Goal: Task Accomplishment & Management: Manage account settings

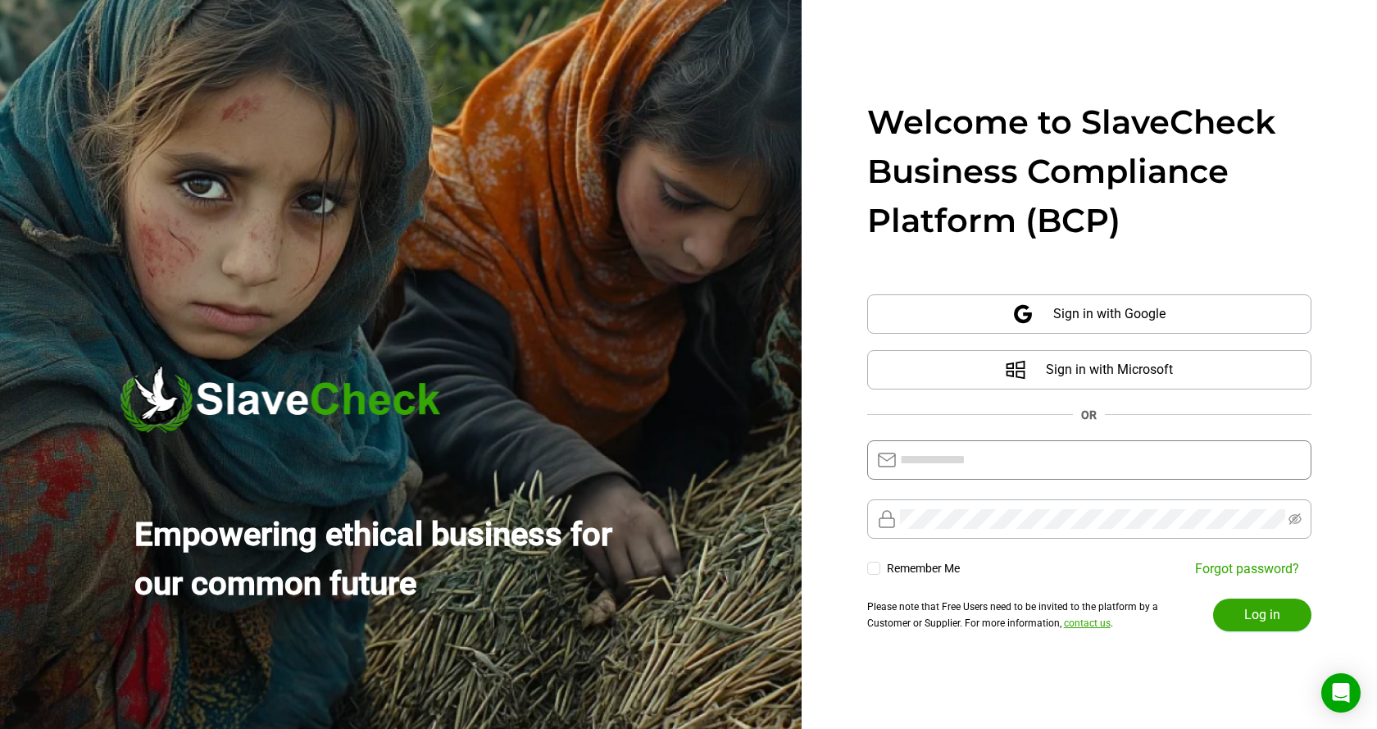
click at [1016, 460] on input "text" at bounding box center [1101, 460] width 402 height 20
type input "**********"
click at [1269, 618] on span "Log in" at bounding box center [1262, 615] width 36 height 20
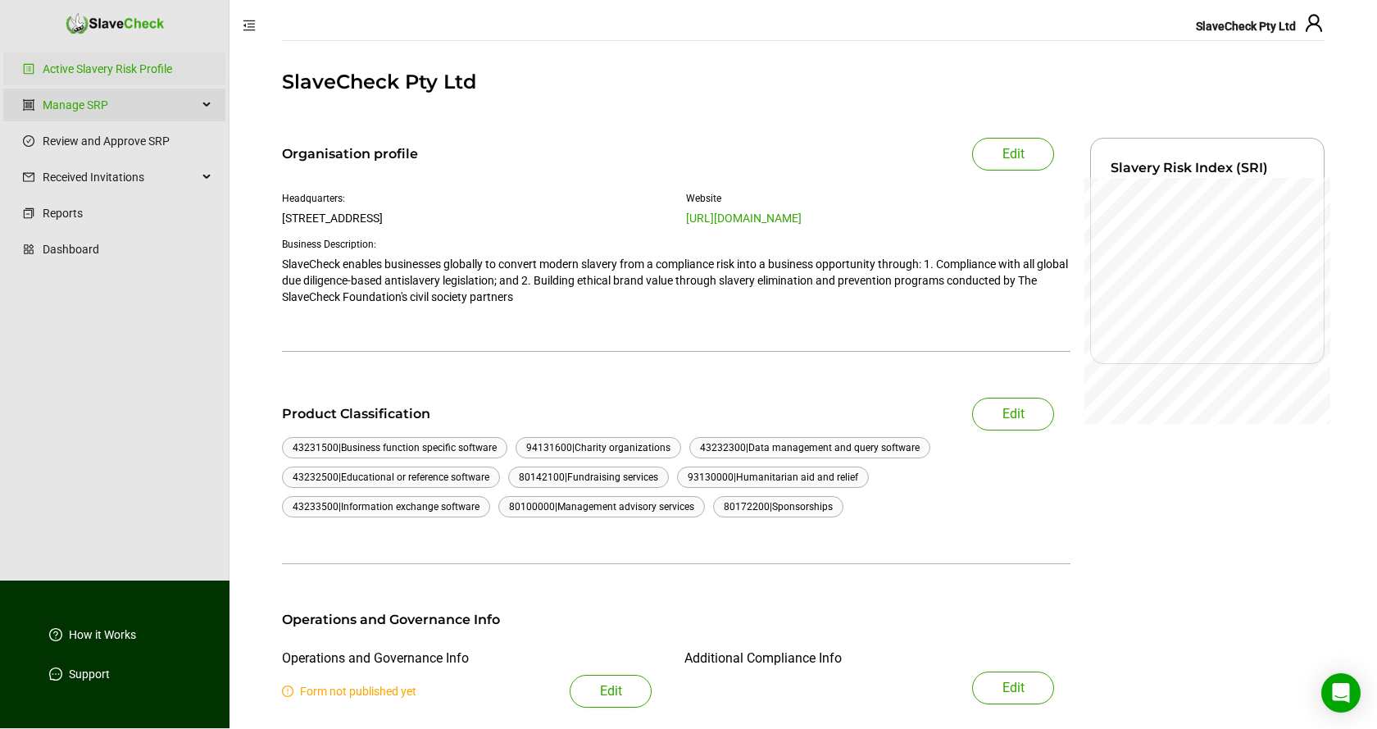
click at [207, 105] on icon at bounding box center [208, 105] width 8 height 0
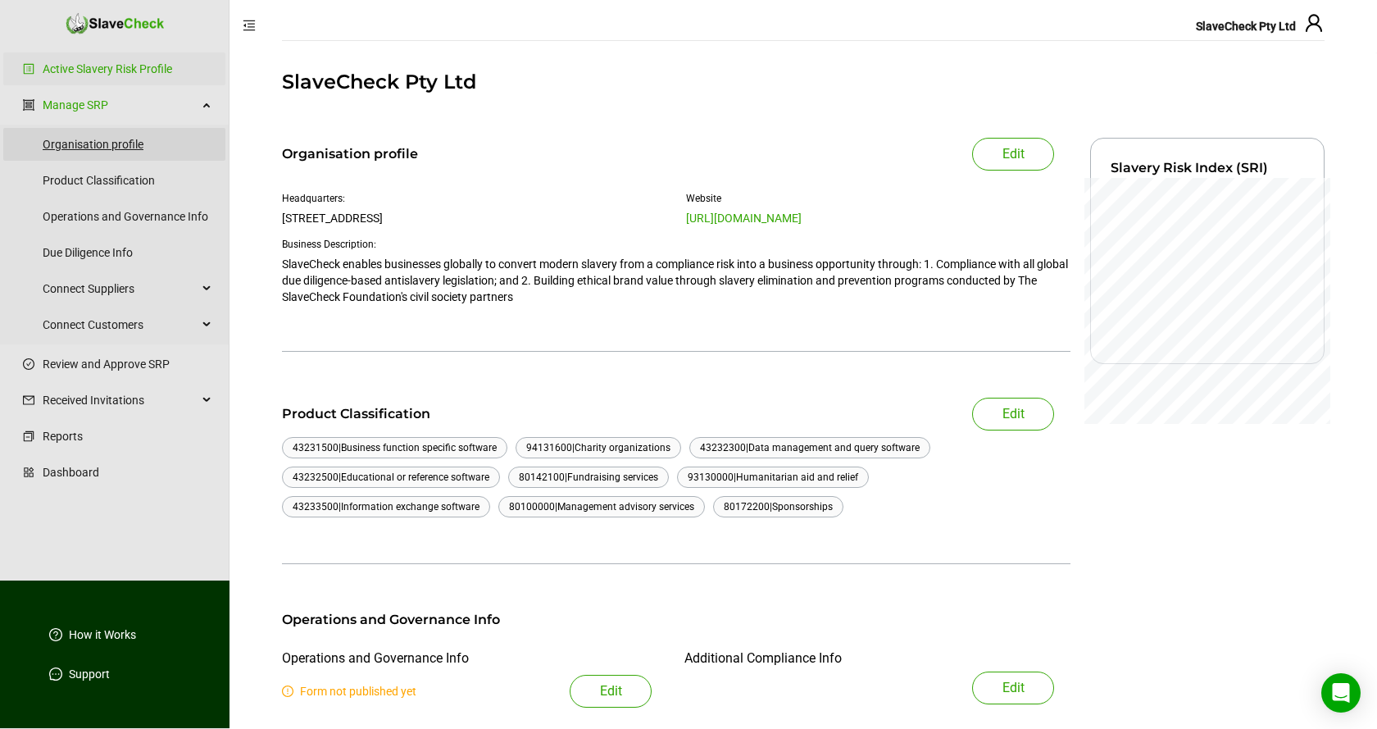
click at [93, 146] on link "Organisation profile" at bounding box center [128, 144] width 170 height 33
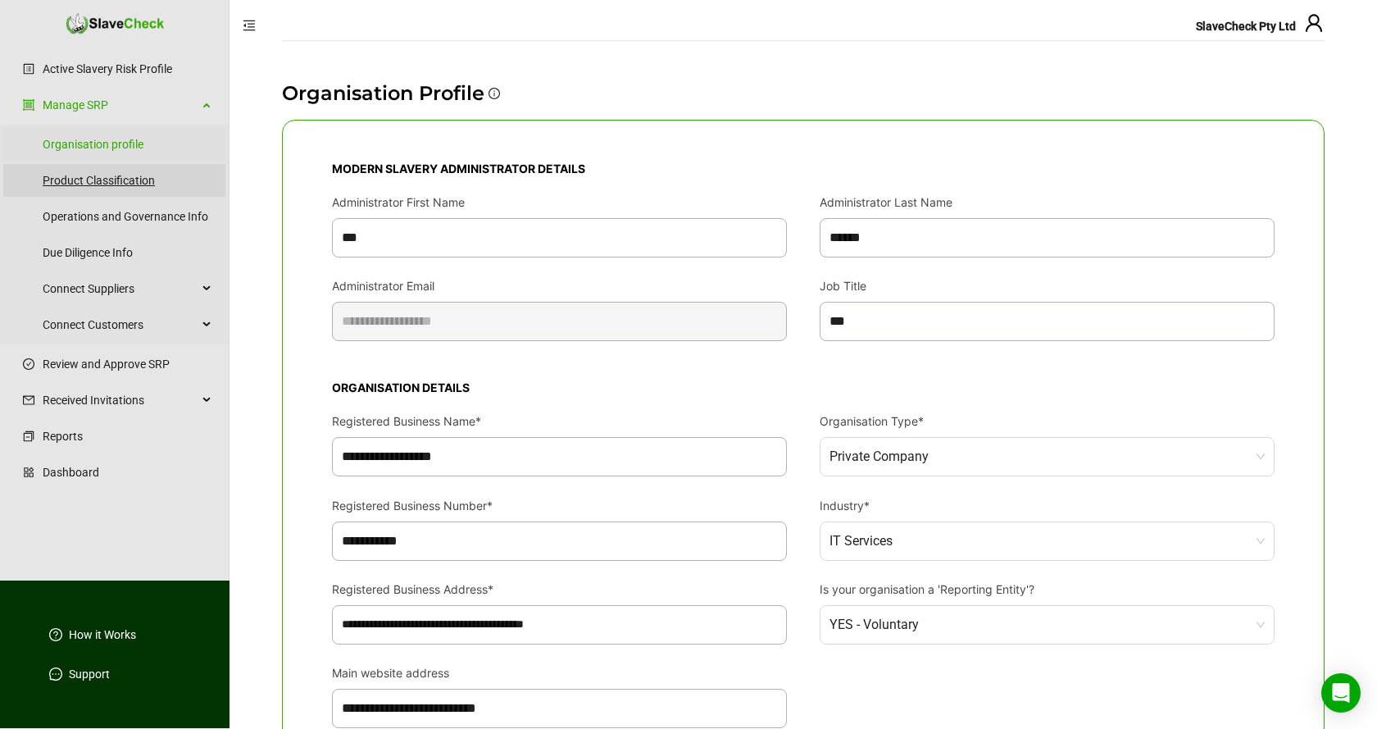
click at [102, 182] on link "Product Classification" at bounding box center [128, 180] width 170 height 33
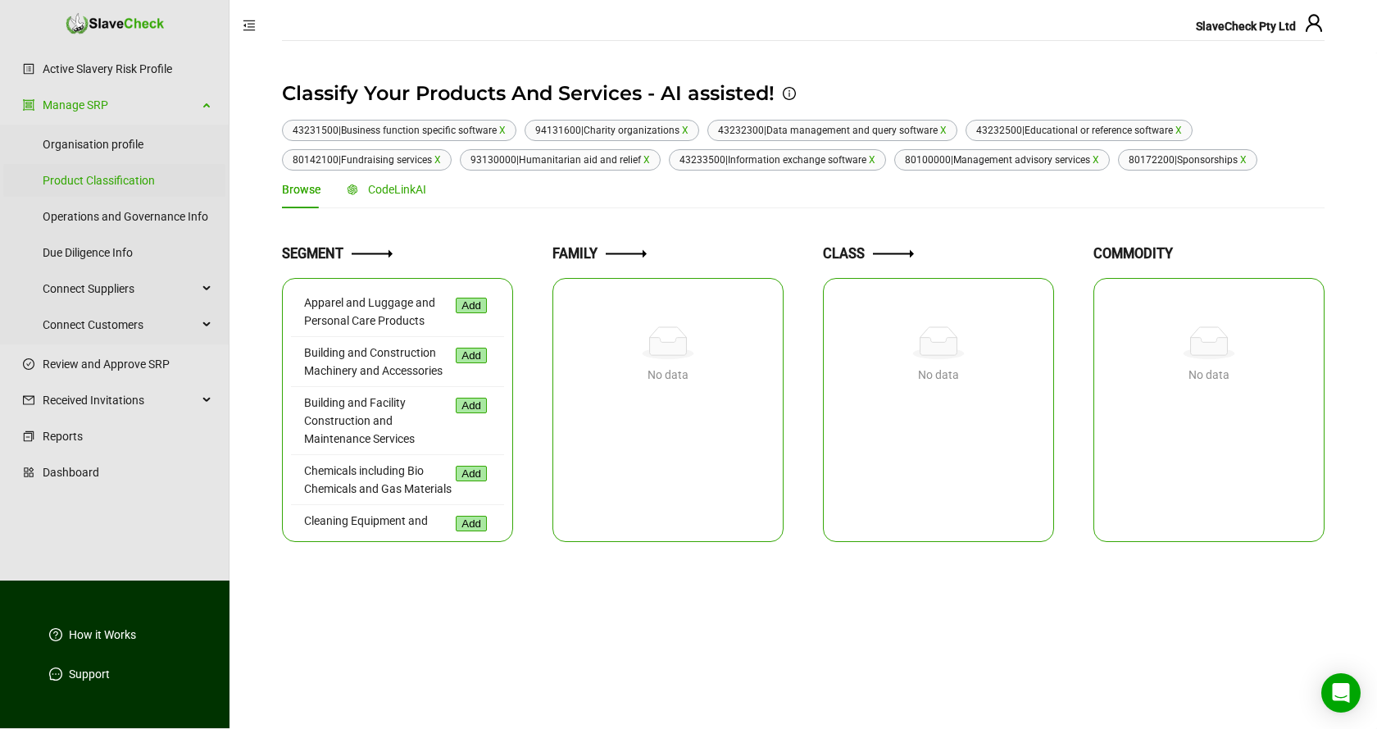
click at [387, 191] on span "CodeLinkAI" at bounding box center [397, 189] width 58 height 13
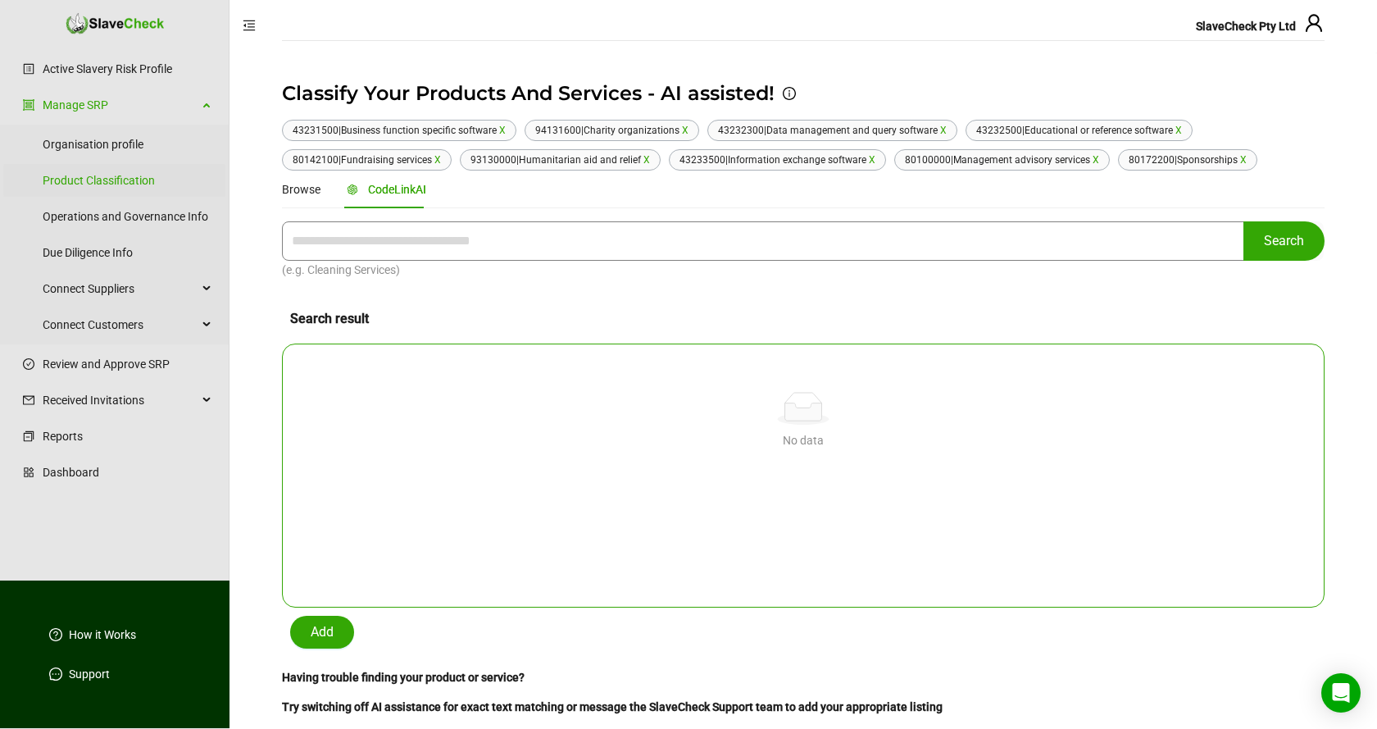
click at [575, 238] on input "text" at bounding box center [763, 240] width 962 height 39
type input "**********"
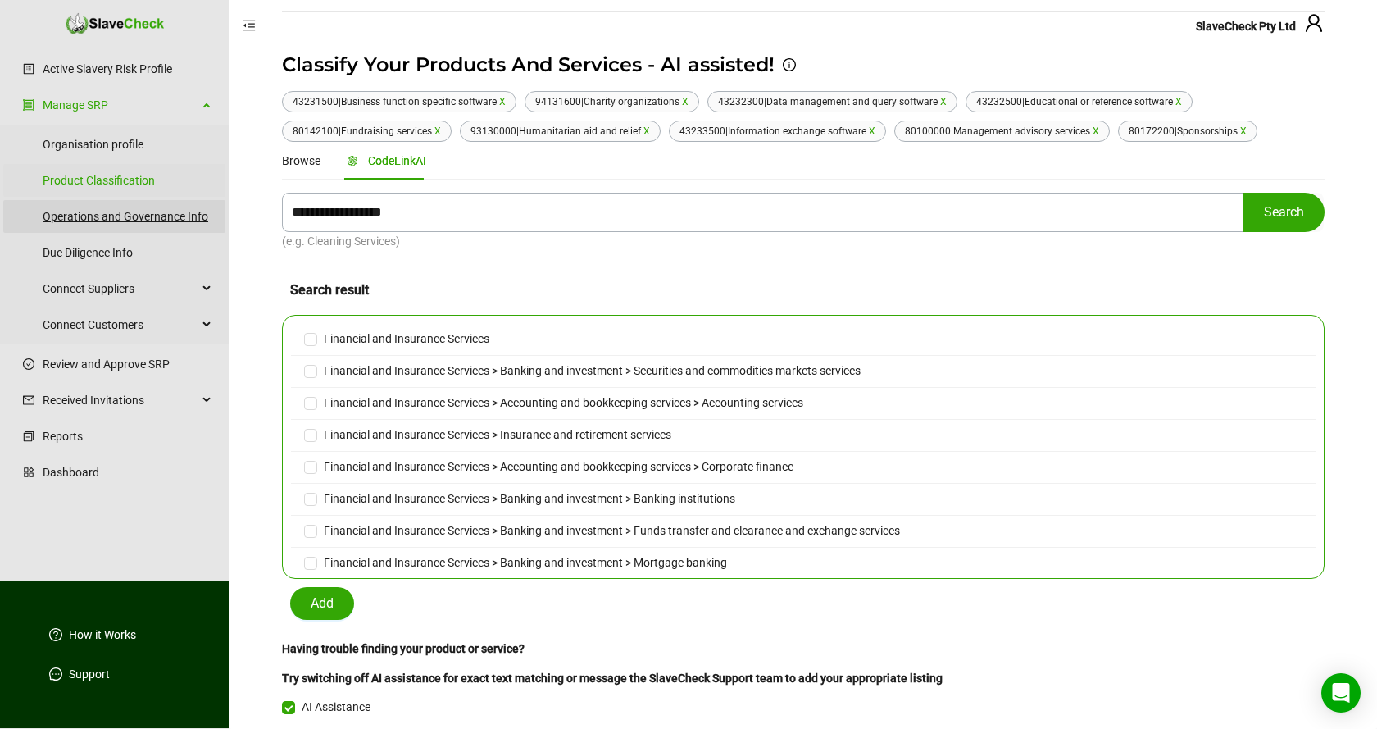
click at [120, 220] on link "Operations and Governance Info" at bounding box center [128, 216] width 170 height 33
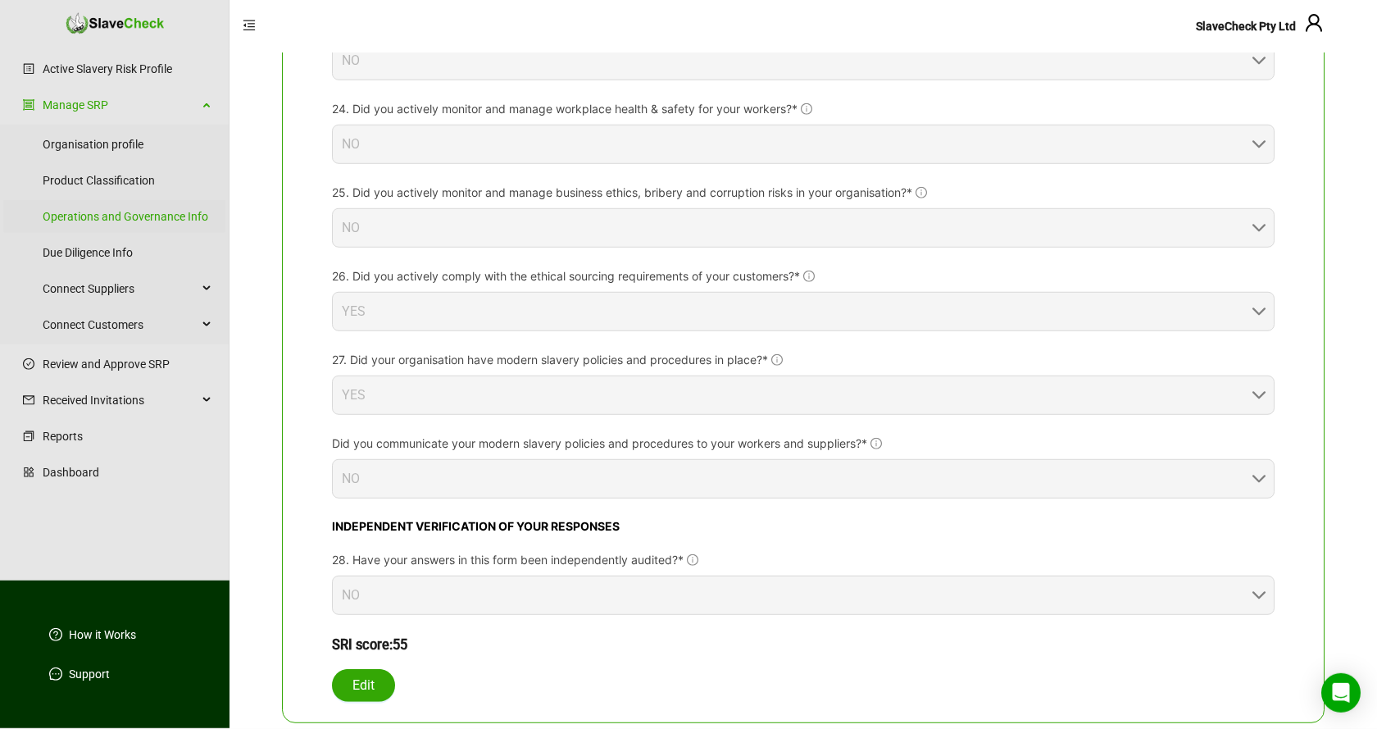
scroll to position [2666, 0]
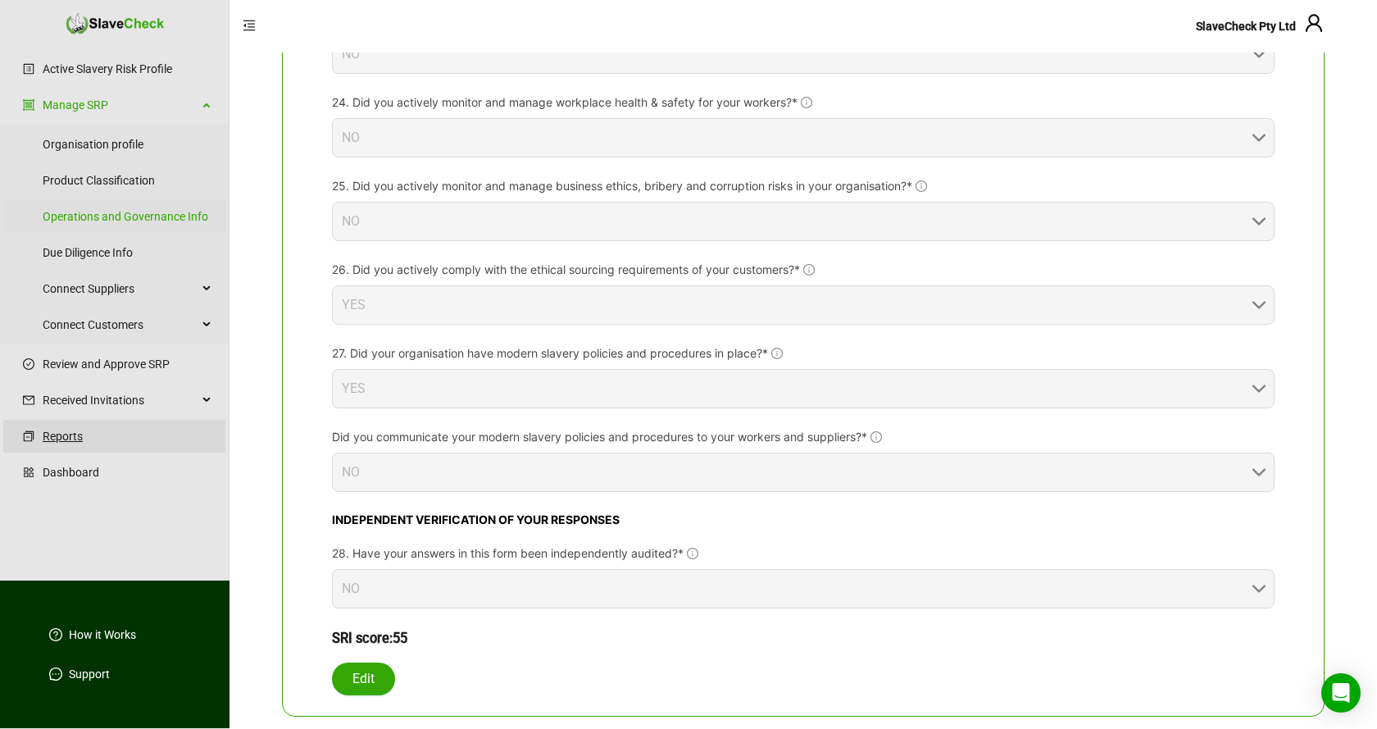
click at [61, 438] on link "Reports" at bounding box center [128, 436] width 170 height 33
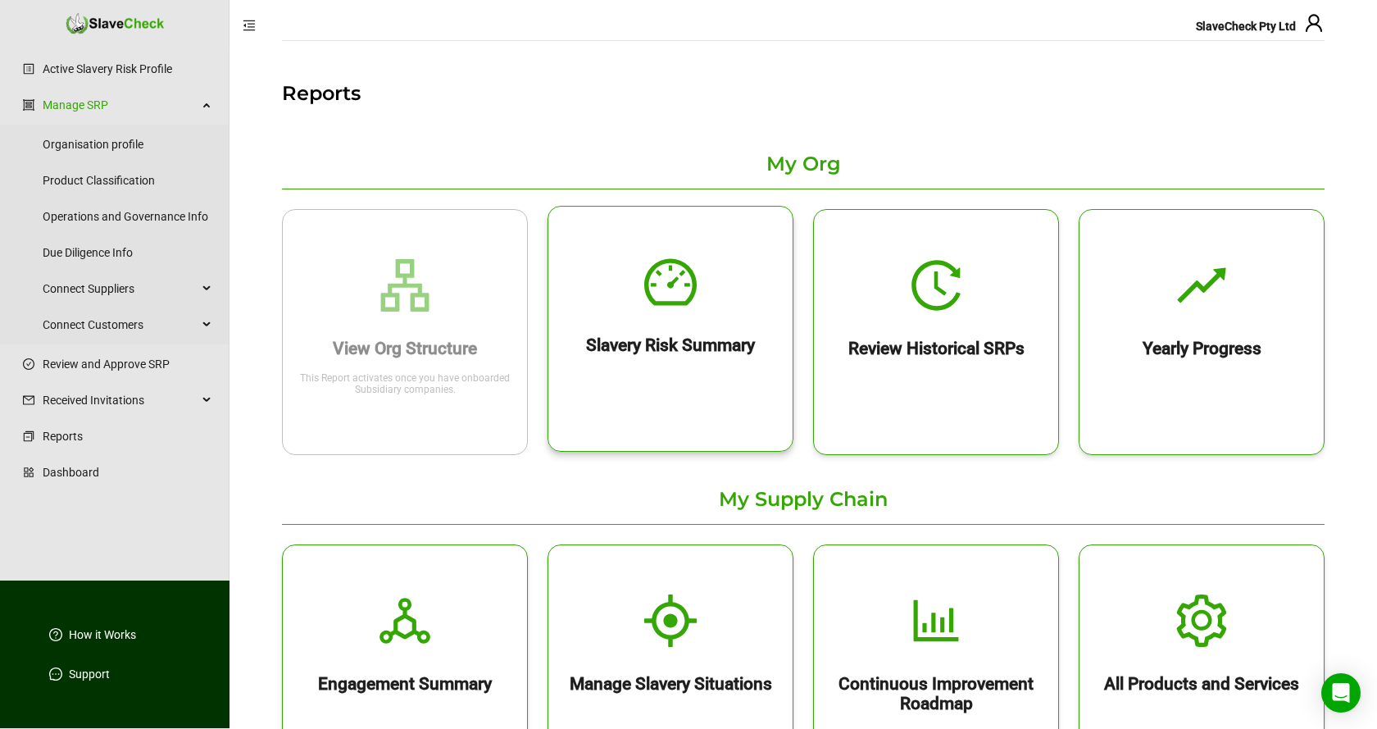
click at [678, 293] on icon "dashboard" at bounding box center [670, 282] width 52 height 52
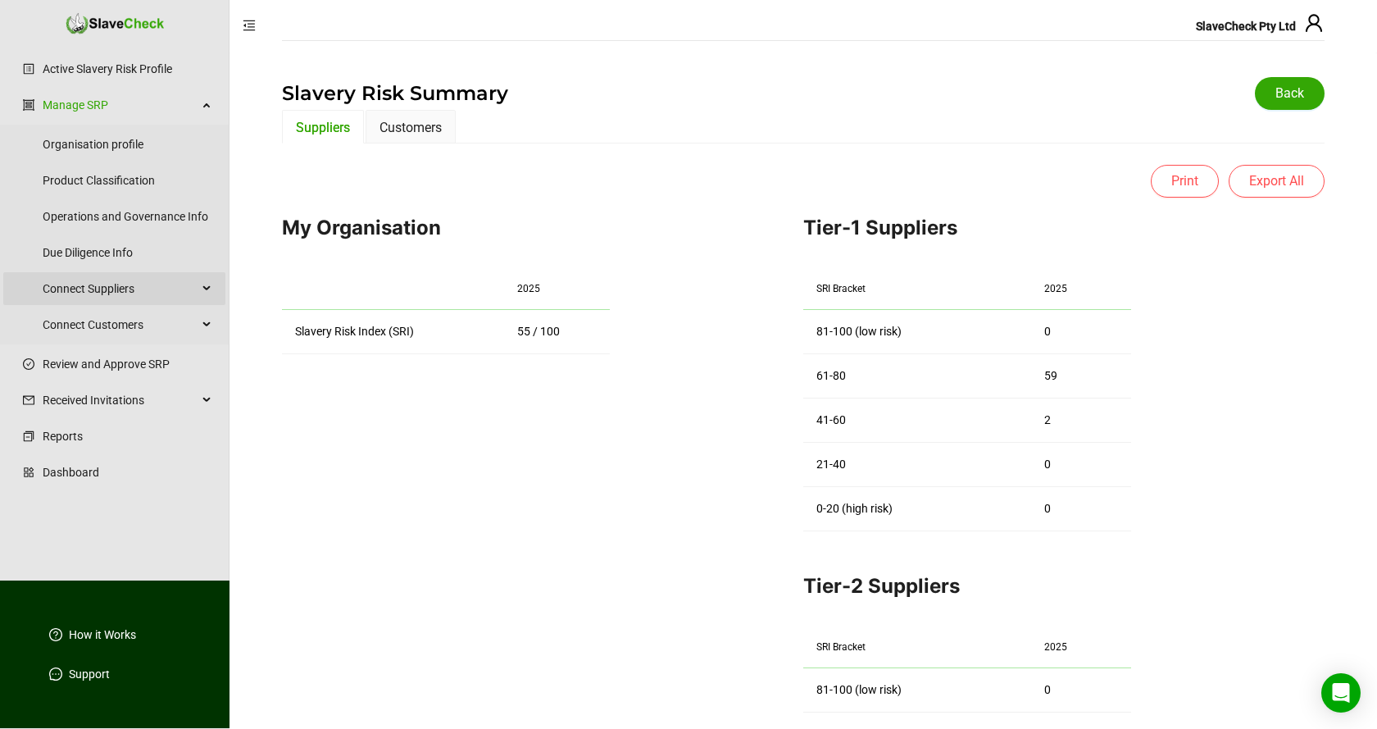
click at [205, 287] on div "Connect Suppliers" at bounding box center [114, 288] width 222 height 33
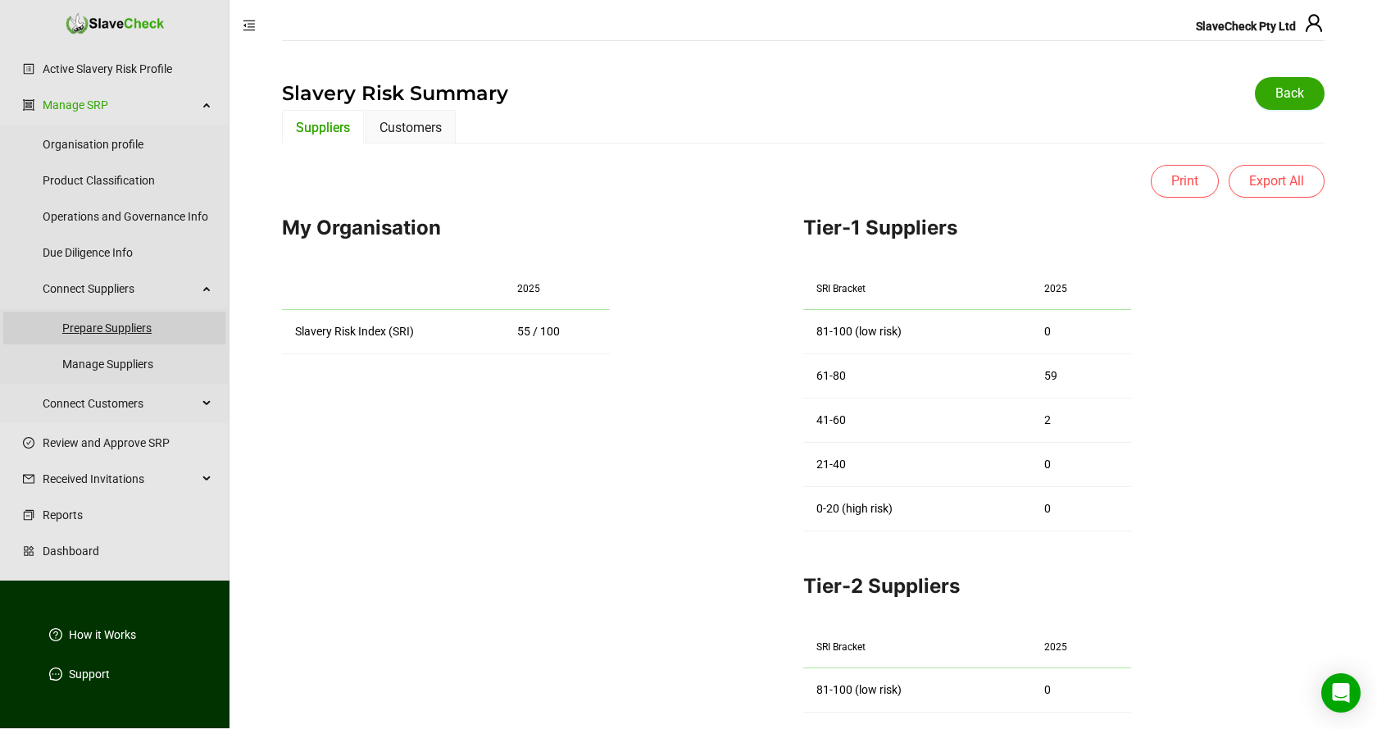
click at [120, 327] on link "Prepare Suppliers" at bounding box center [137, 327] width 150 height 33
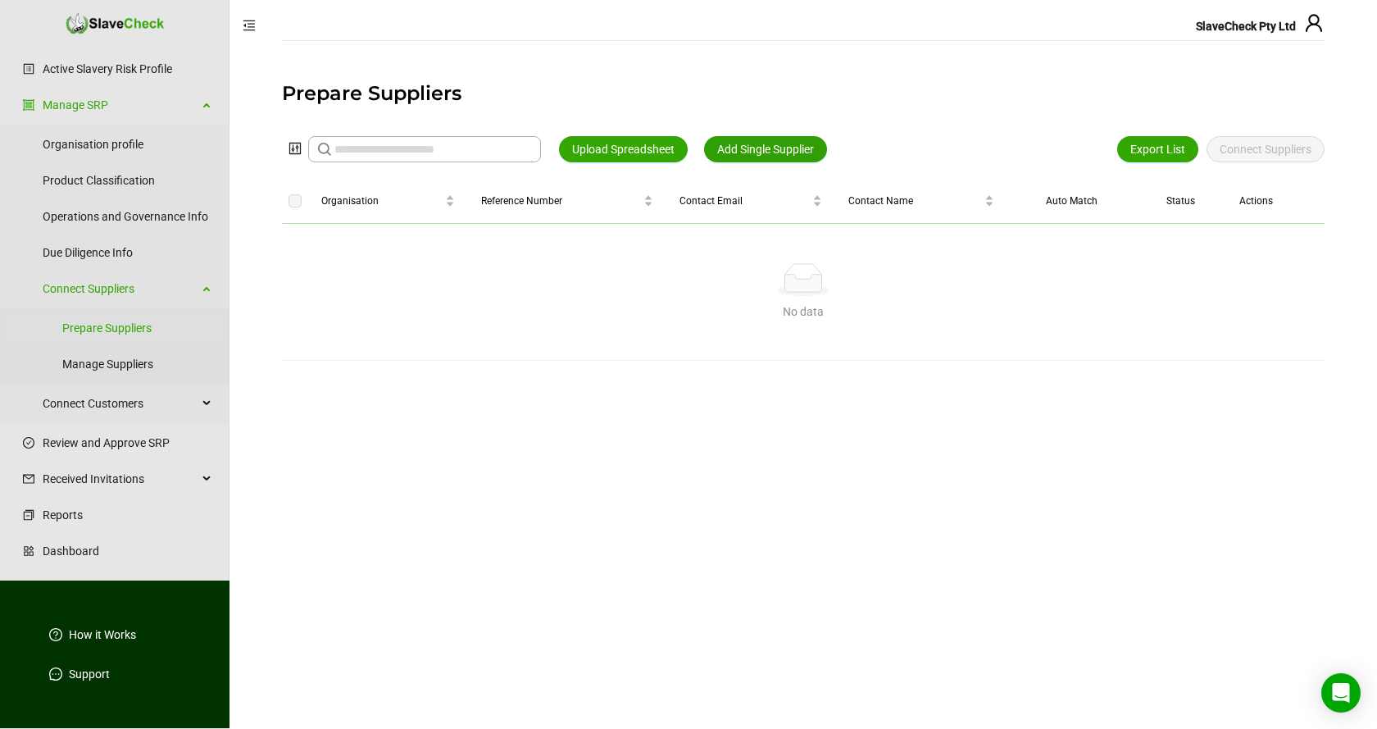
click at [773, 150] on span "Add Single Supplier" at bounding box center [765, 149] width 97 height 18
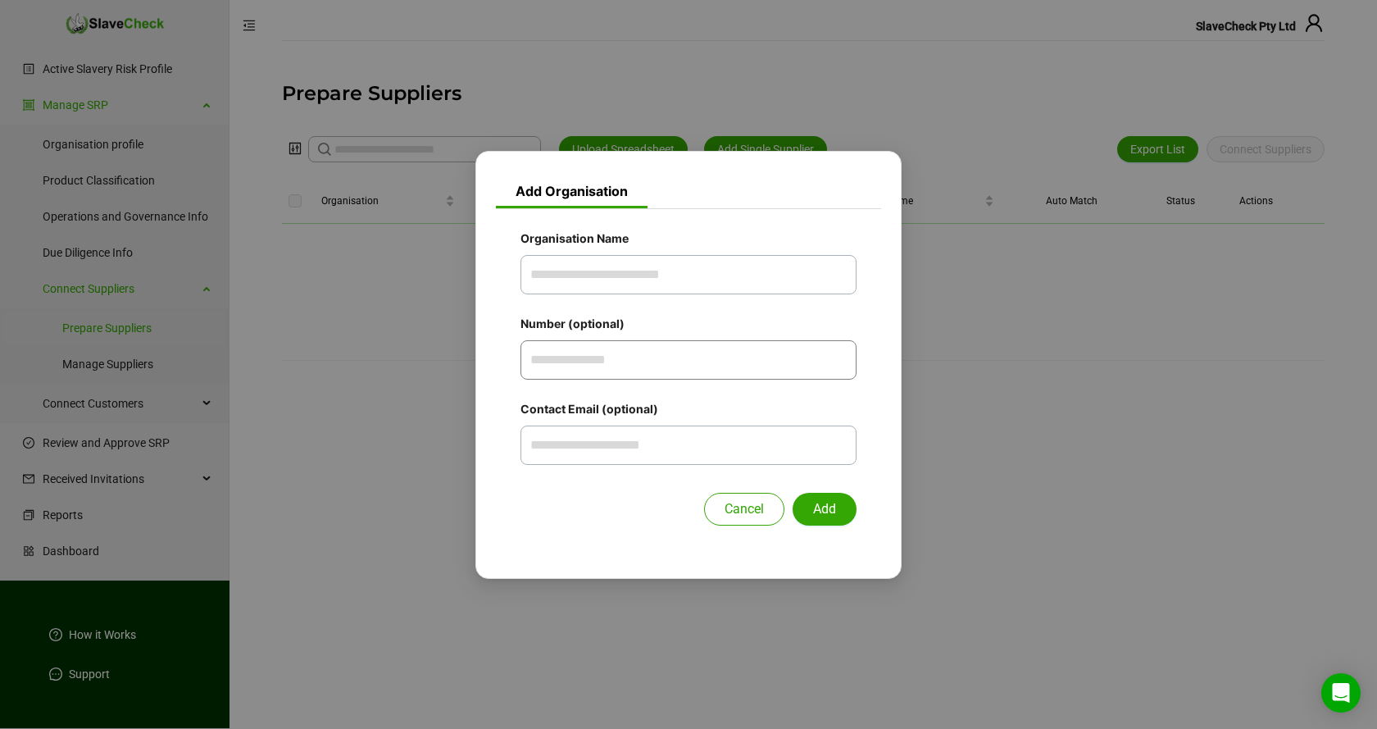
click at [625, 358] on input "Number (optional)" at bounding box center [688, 359] width 336 height 39
click at [1197, 399] on div "Add Organisation Organisation Name Number (optional) Contact Email (optional) C…" at bounding box center [688, 364] width 1377 height 729
click at [752, 510] on span "Cancel" at bounding box center [744, 509] width 39 height 20
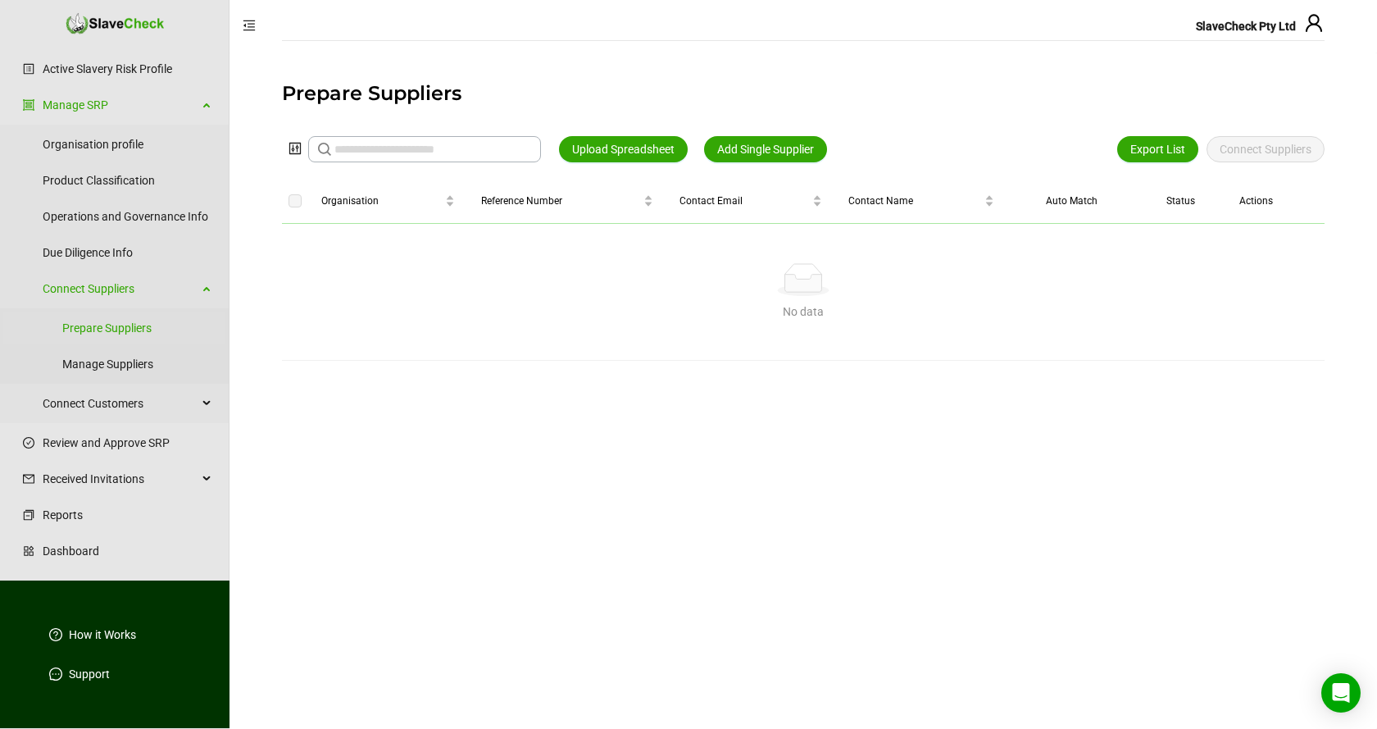
click at [247, 592] on main "Prepare Suppliers Upload Spreadsheet Add Single Supplier Export List Connect Su…" at bounding box center [802, 390] width 1147 height 676
